Goal: Use online tool/utility: Utilize a website feature to perform a specific function

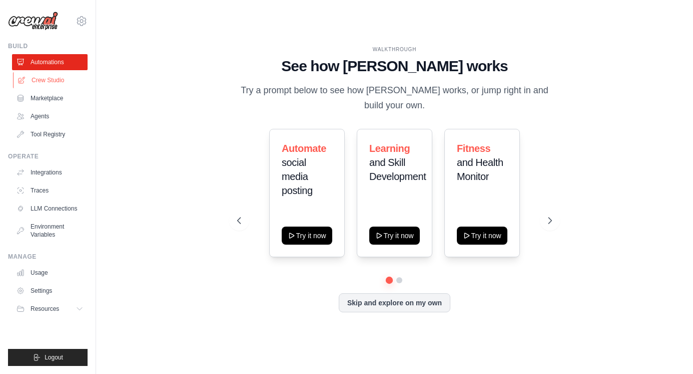
click at [58, 78] on link "Crew Studio" at bounding box center [51, 80] width 76 height 16
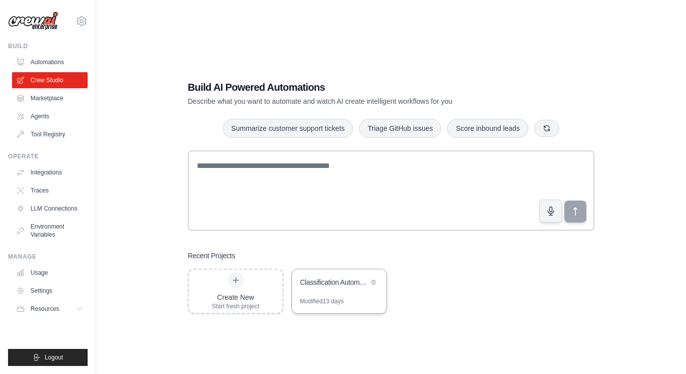
click at [328, 282] on div "Classification Automatique de Documents PDF" at bounding box center [334, 282] width 69 height 10
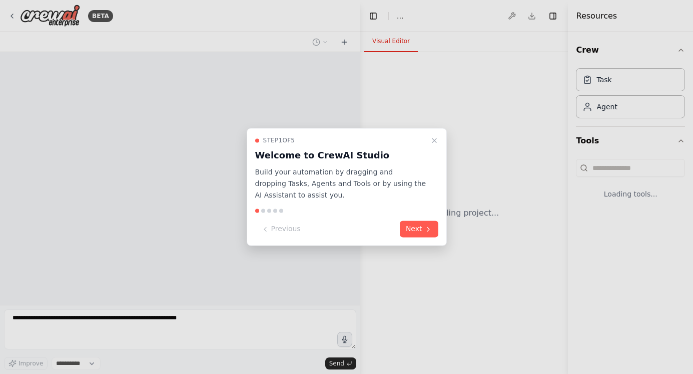
select select "****"
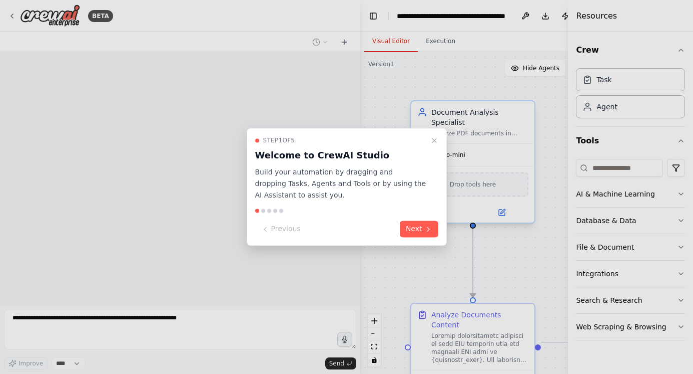
click at [431, 141] on icon "Close walkthrough" at bounding box center [435, 140] width 8 height 8
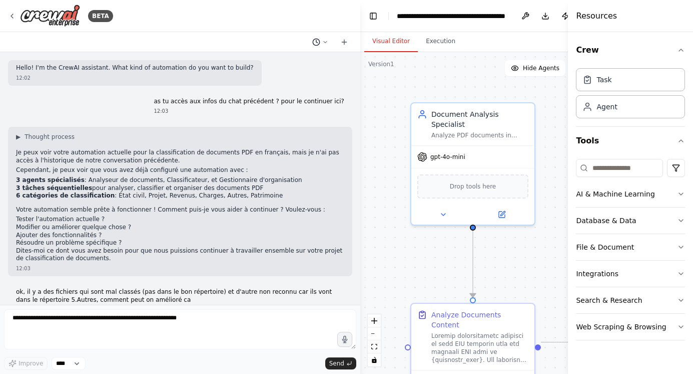
click at [321, 44] on button at bounding box center [320, 42] width 24 height 12
click at [314, 81] on span "ok, il y a des fichiers qui sont mal classés (pas dans le bon répertoire) et d'…" at bounding box center [290, 79] width 90 height 8
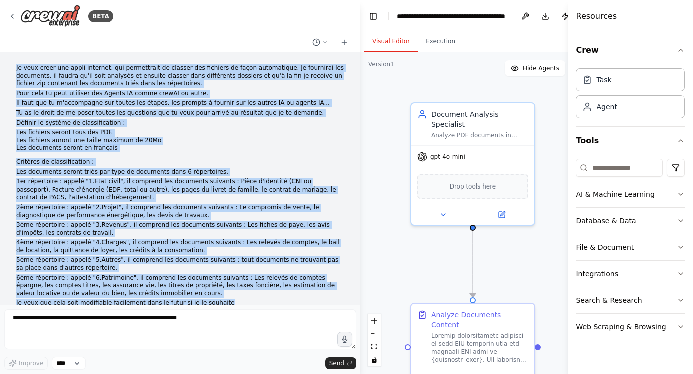
drag, startPoint x: 221, startPoint y: 203, endPoint x: 9, endPoint y: 66, distance: 252.8
click at [9, 66] on div "Je veux creer une appli internet, qui permettrait de classer des fichiers de fa…" at bounding box center [180, 190] width 344 height 260
copy div "Lo ipsu dolor sit ametc adipisci, eli seddoeiusmo te incidid utl etdolore ma al…"
